Goal: Transaction & Acquisition: Subscribe to service/newsletter

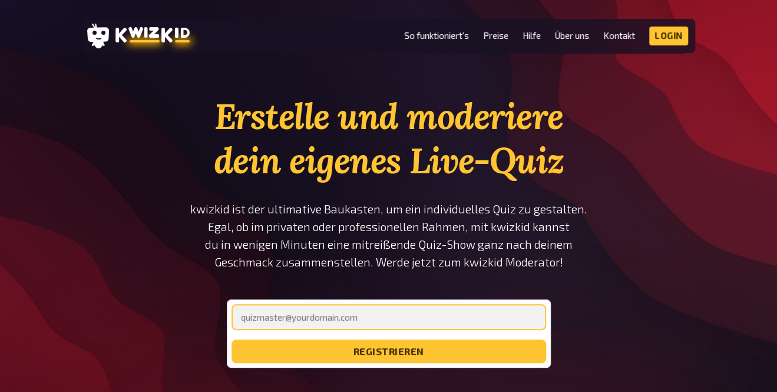
click at [303, 313] on input "email" at bounding box center [389, 317] width 315 height 26
type input "[PERSON_NAME][EMAIL_ADDRESS][DOMAIN_NAME]"
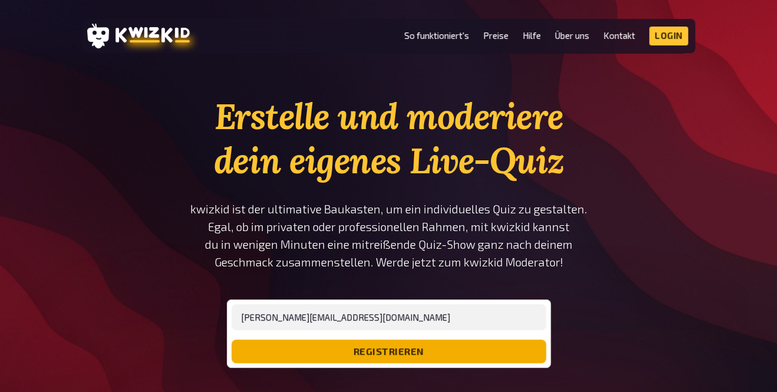
click at [317, 345] on button "registrieren" at bounding box center [389, 351] width 315 height 24
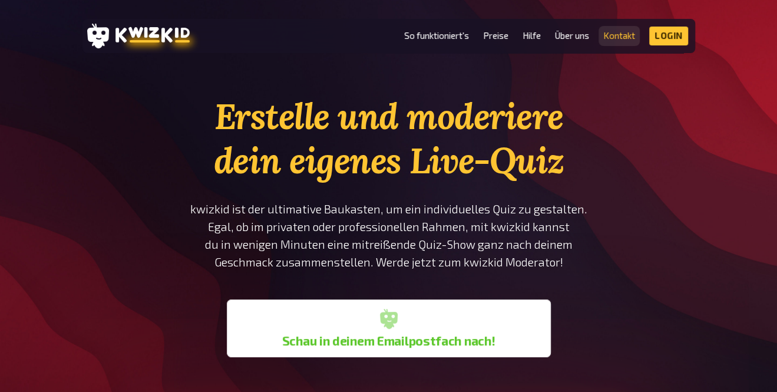
click at [627, 31] on link "Kontakt" at bounding box center [619, 36] width 32 height 10
